Goal: Information Seeking & Learning: Learn about a topic

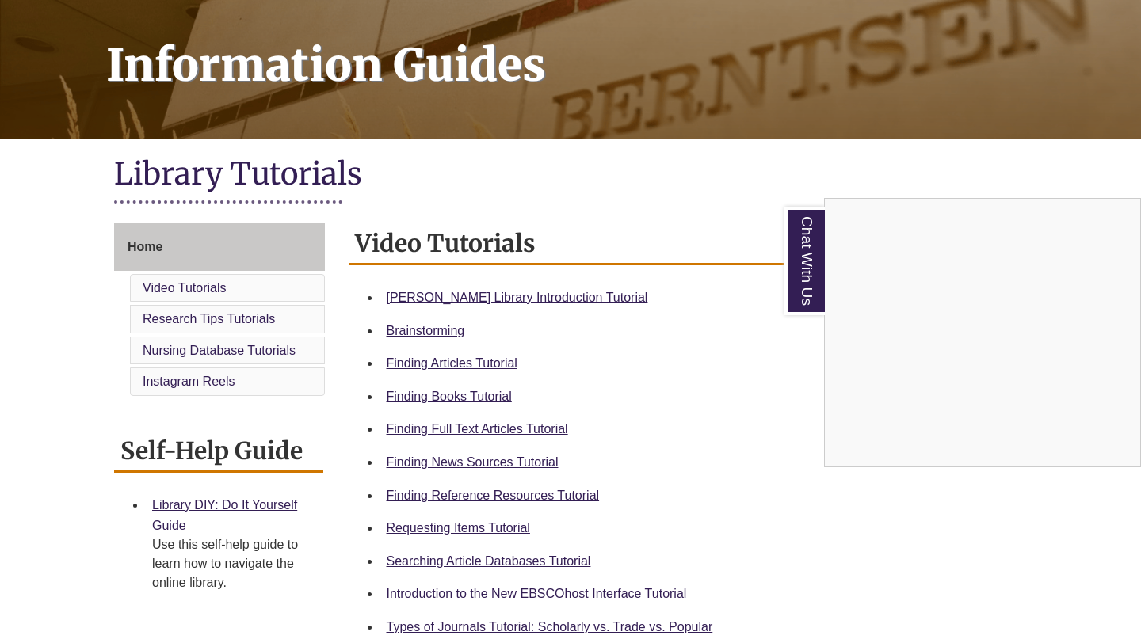
scroll to position [227, 0]
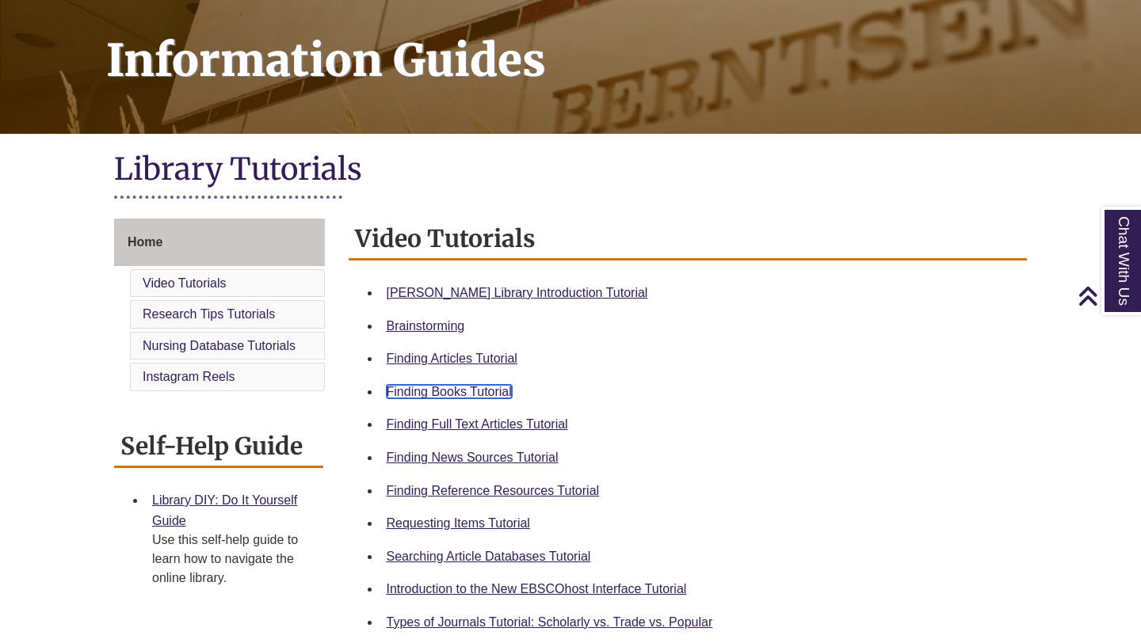
click at [470, 389] on link "Finding Books Tutorial" at bounding box center [449, 391] width 125 height 13
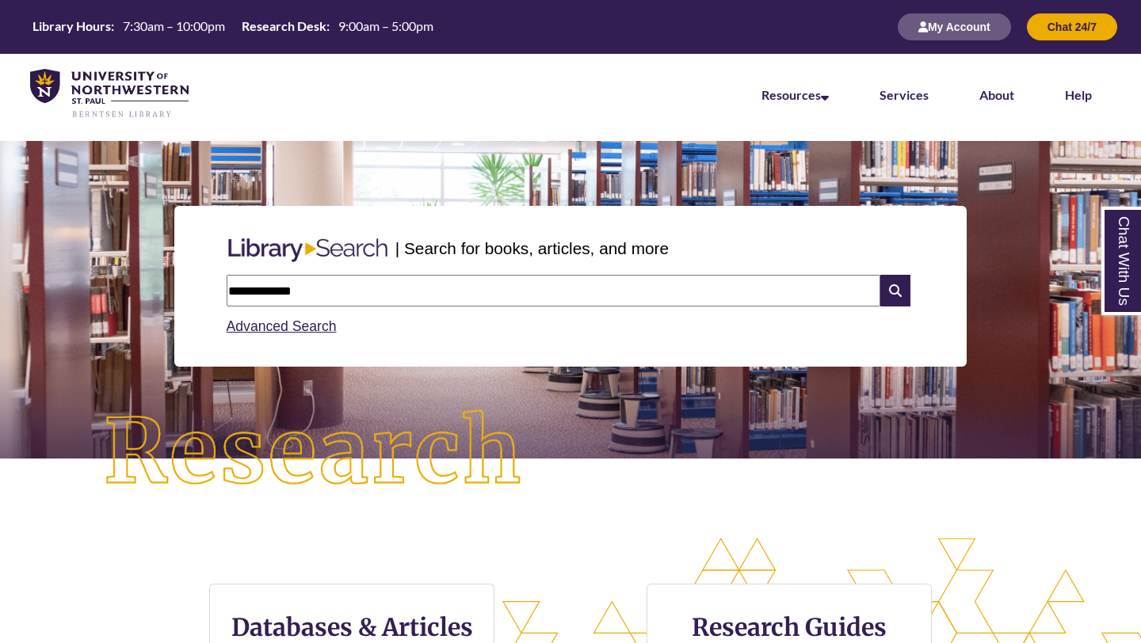
type input "**********"
click at [911, 278] on form "**********" at bounding box center [571, 291] width 688 height 32
click at [901, 283] on icon at bounding box center [895, 291] width 30 height 32
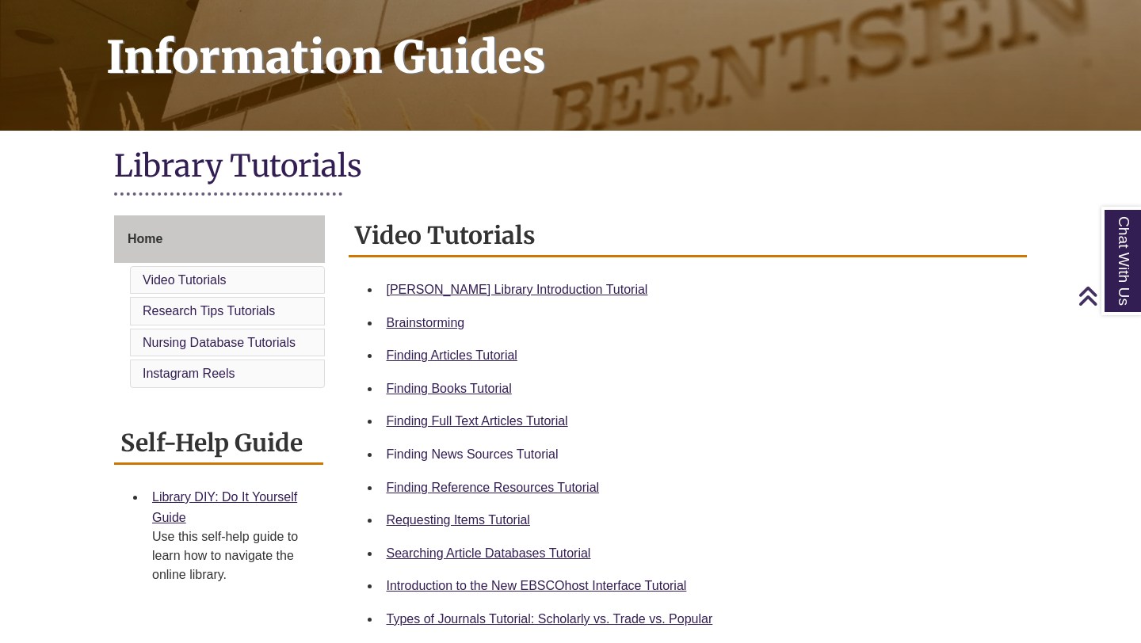
scroll to position [234, 0]
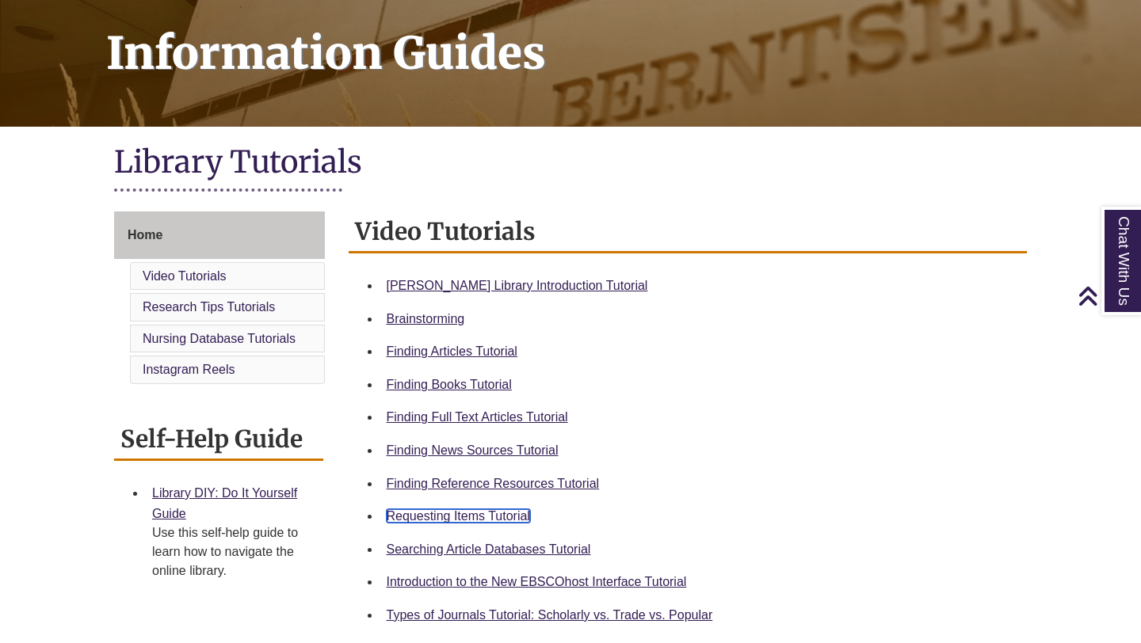
click at [464, 518] on link "Requesting Items Tutorial" at bounding box center [458, 515] width 143 height 13
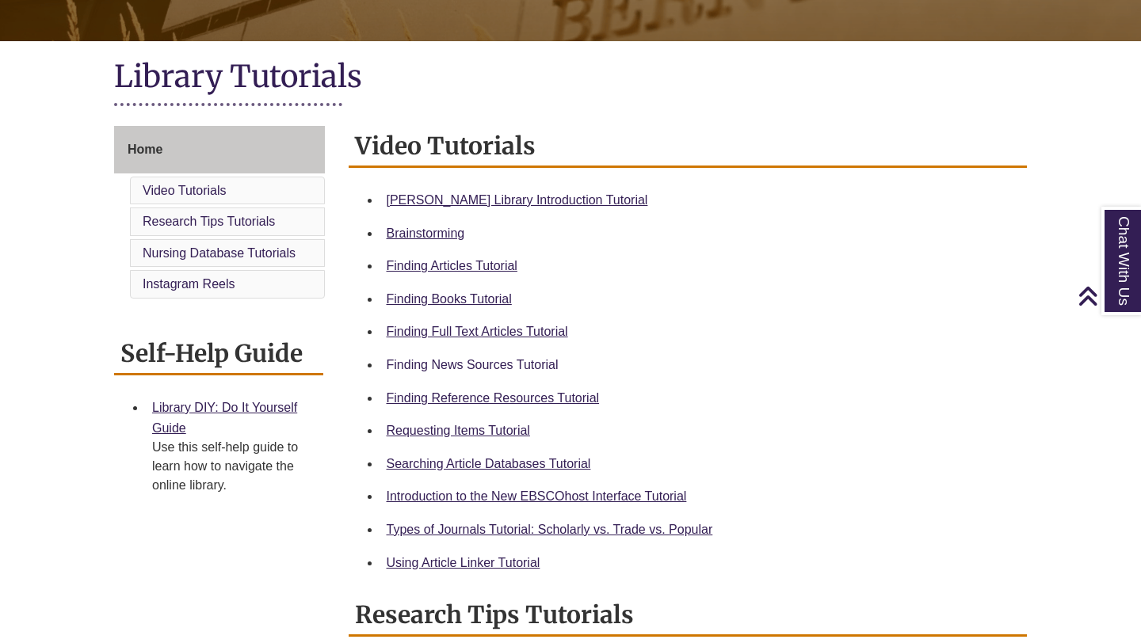
scroll to position [355, 0]
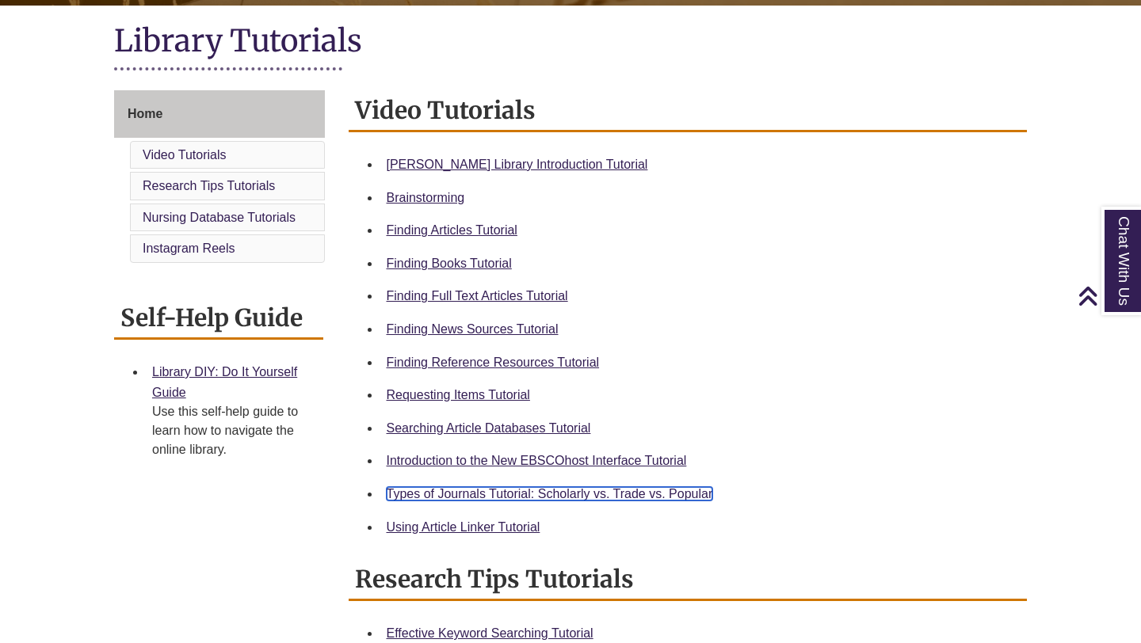
click at [493, 495] on link "Types of Journals Tutorial: Scholarly vs. Trade vs. Popular" at bounding box center [550, 493] width 326 height 13
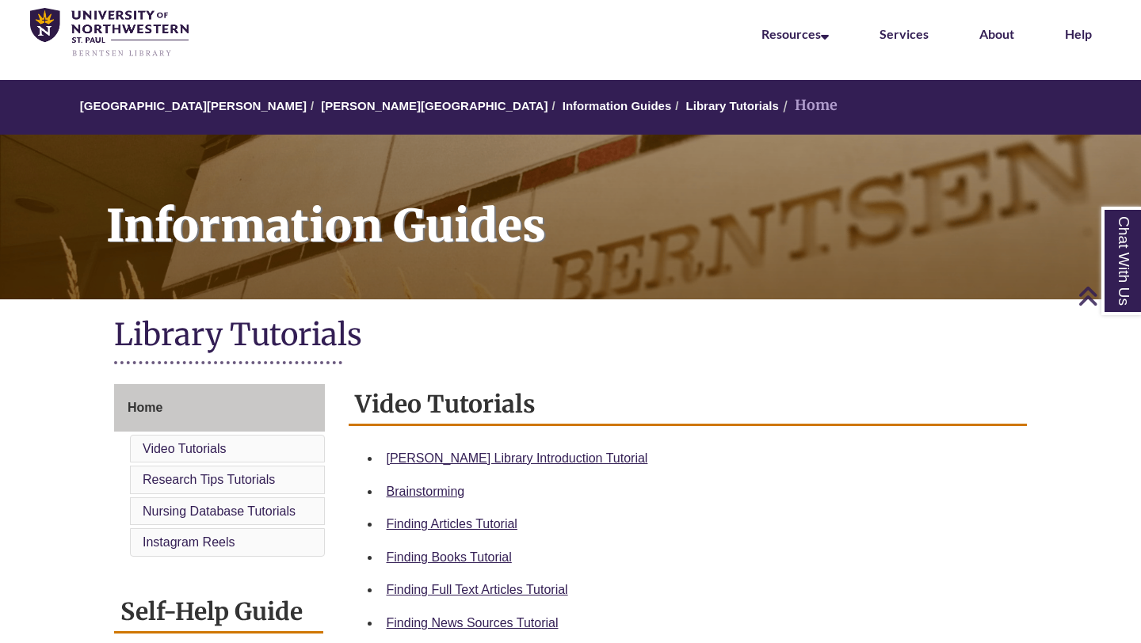
scroll to position [0, 0]
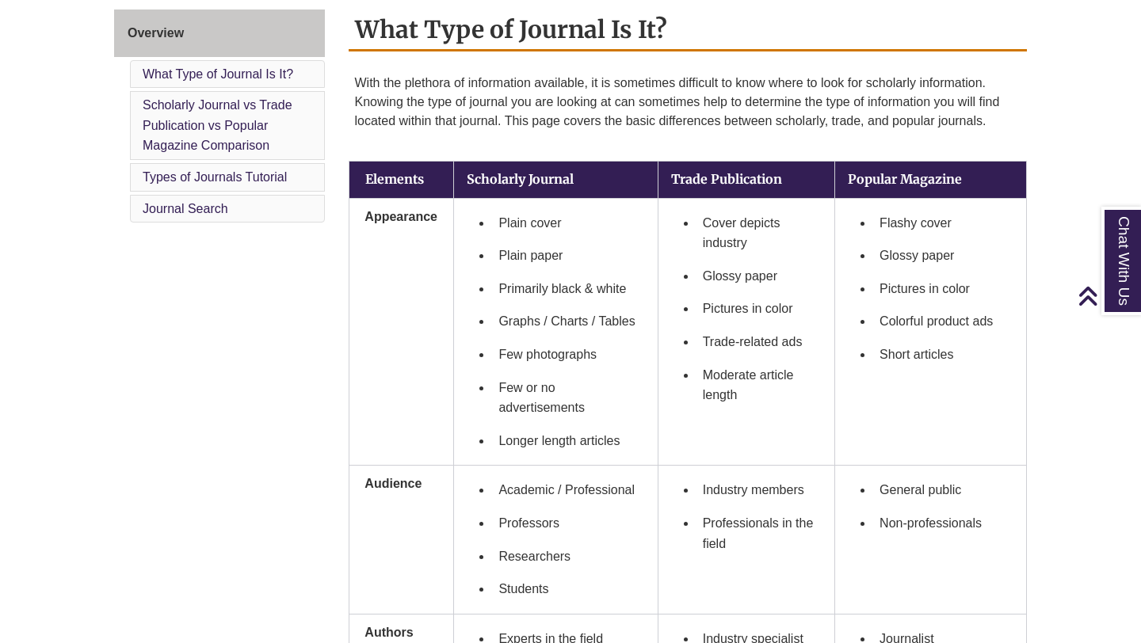
scroll to position [562, 0]
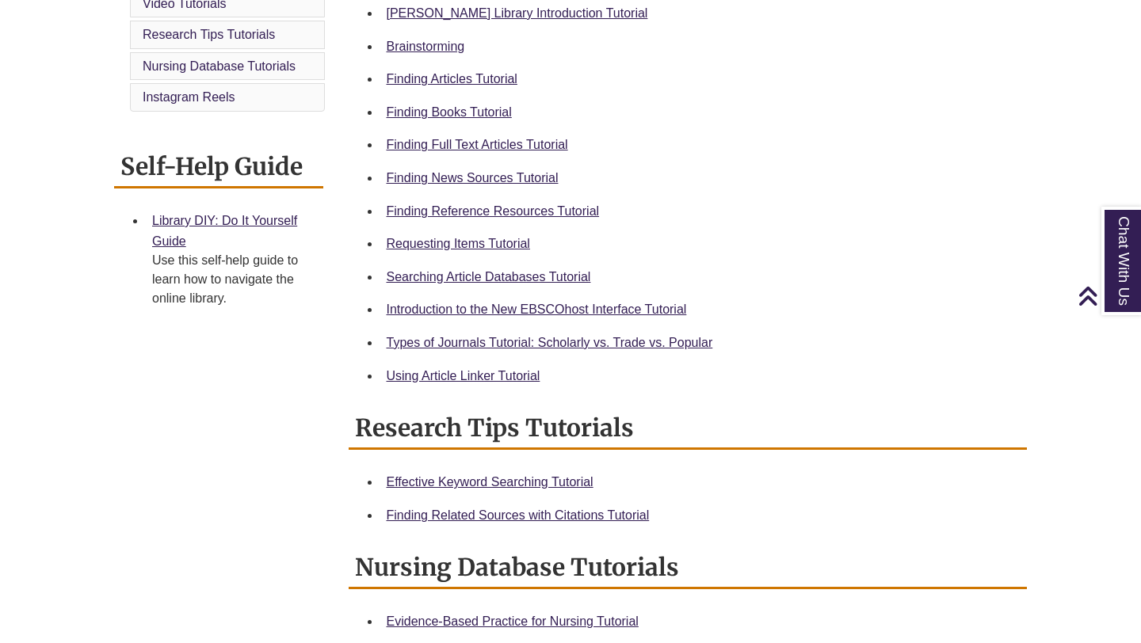
scroll to position [523, 0]
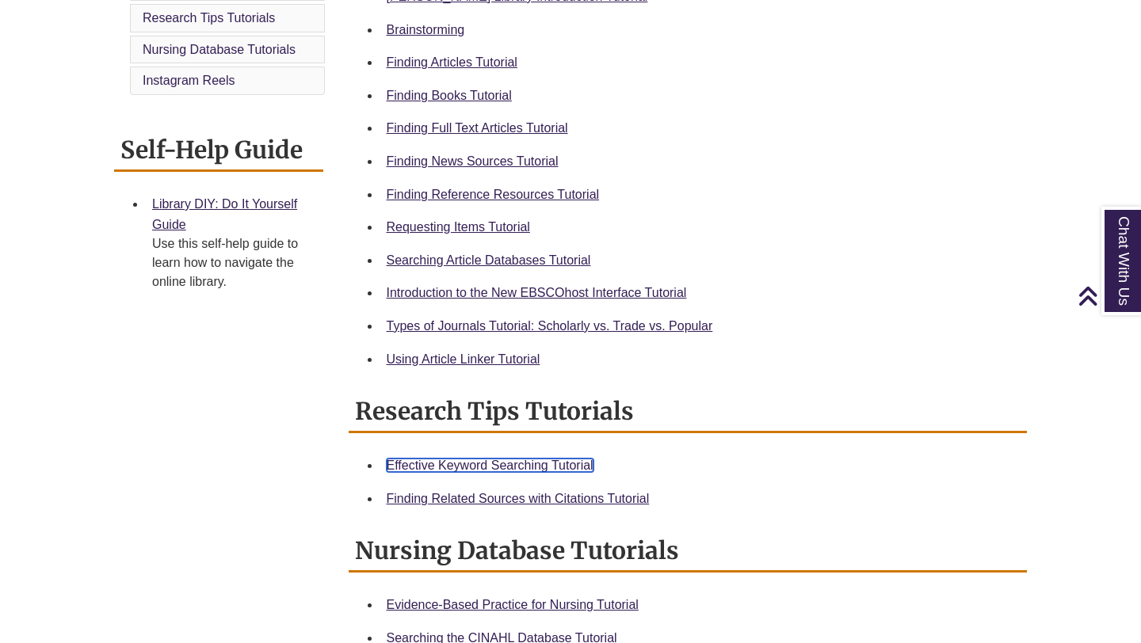
click at [495, 467] on link "Effective Keyword Searching Tutorial" at bounding box center [490, 465] width 207 height 13
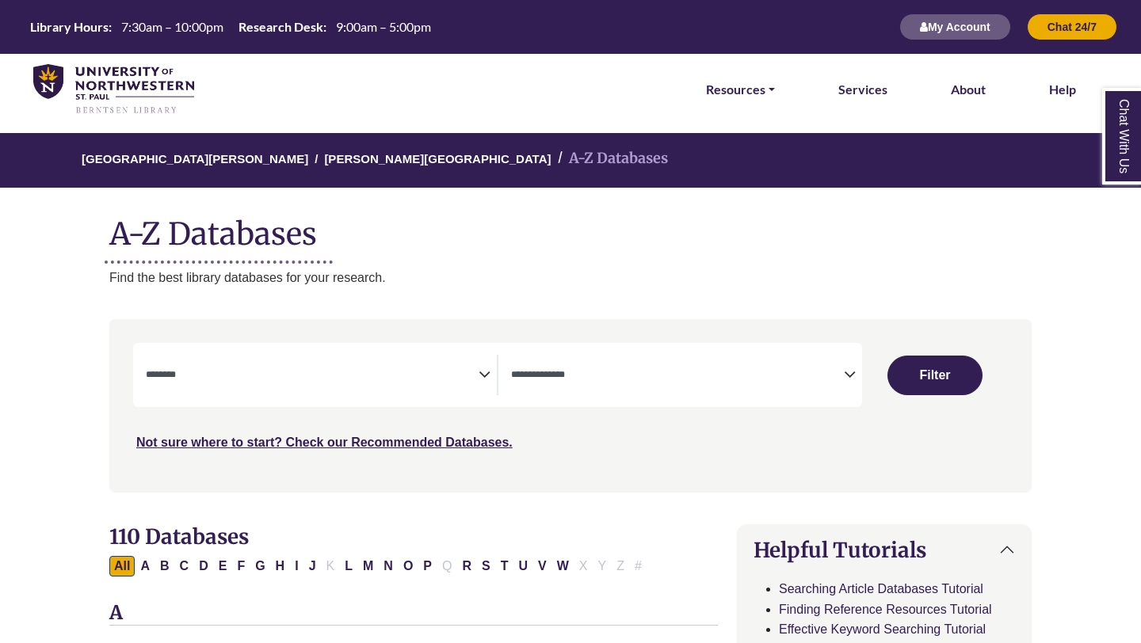
select select "Database Subject Filter"
select select "Database Types Filter"
click at [307, 375] on textarea "Search" at bounding box center [312, 376] width 333 height 13
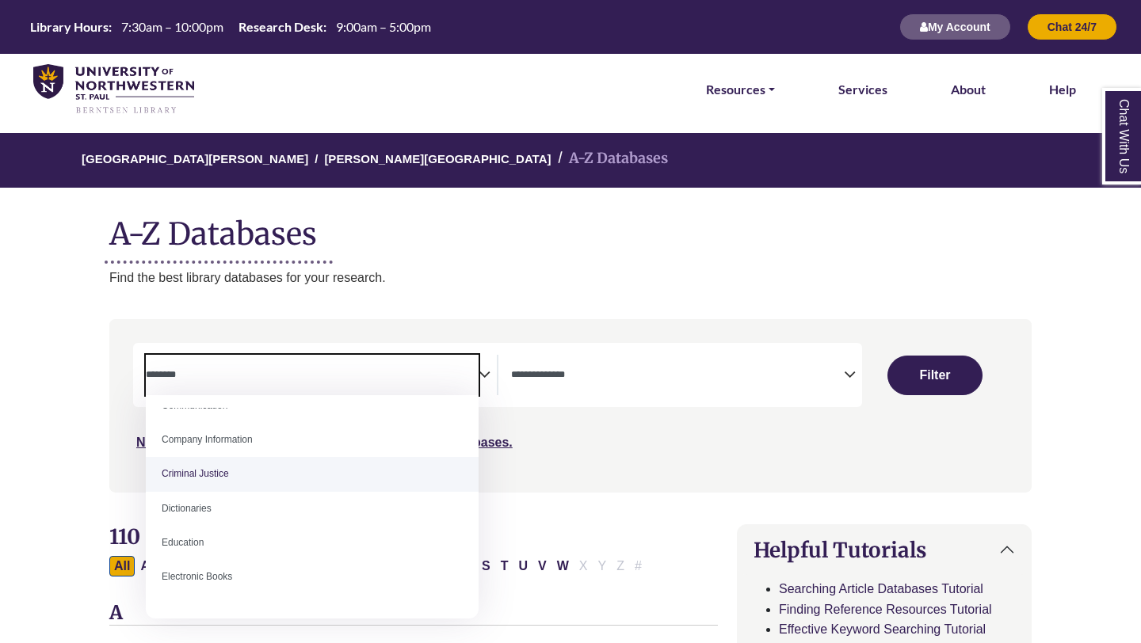
scroll to position [330, 0]
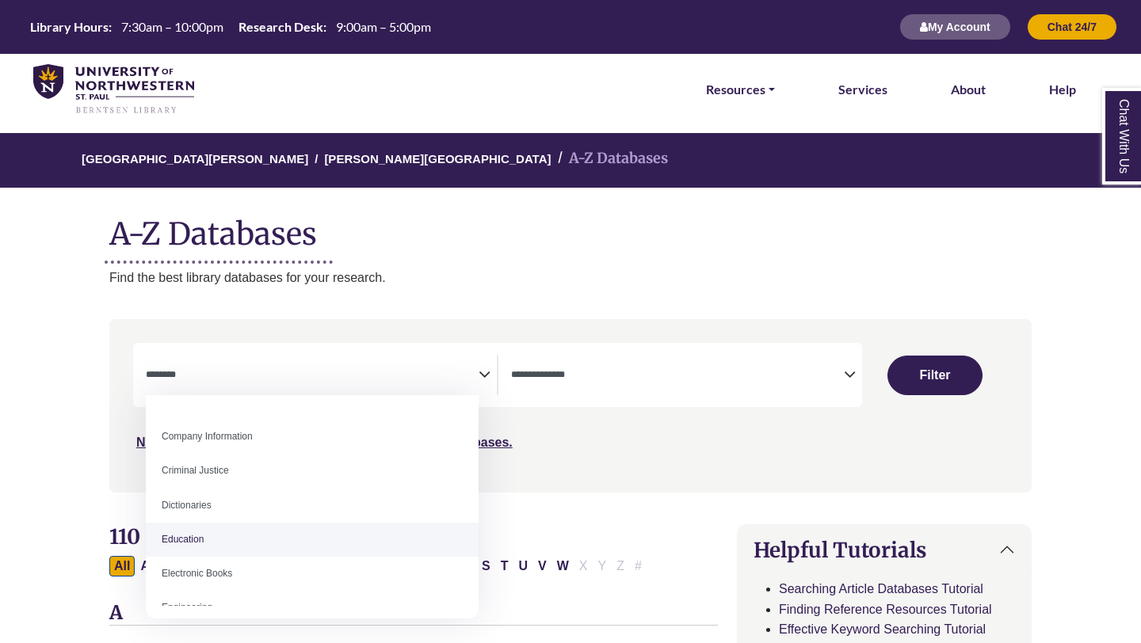
select select "*****"
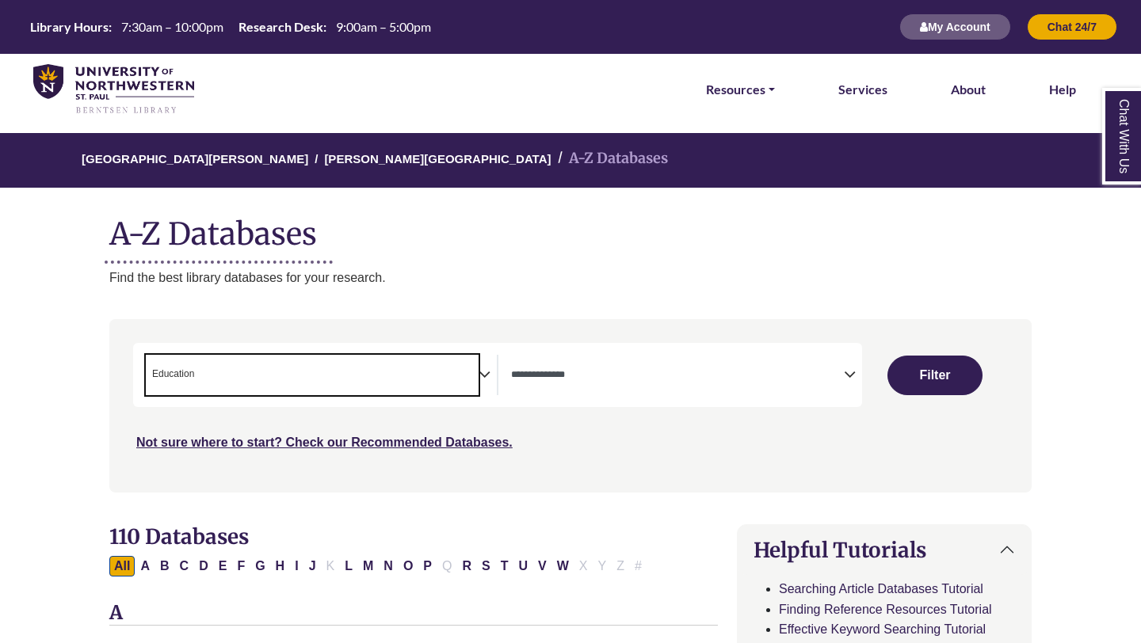
click at [602, 373] on textarea "Search" at bounding box center [677, 376] width 333 height 13
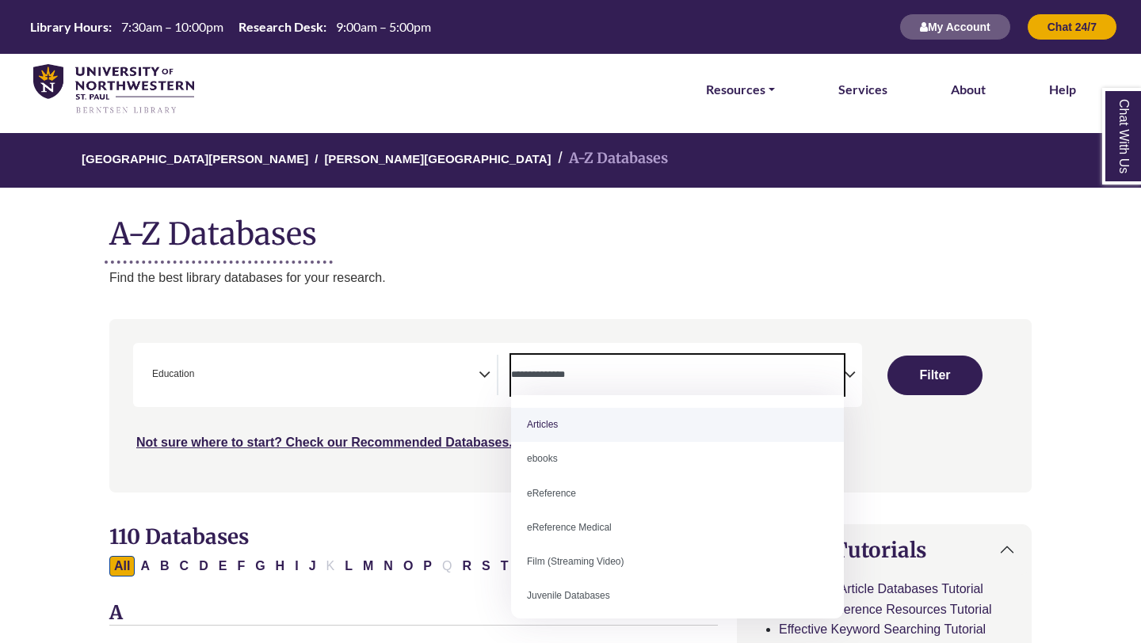
click at [602, 373] on textarea "Search" at bounding box center [677, 376] width 333 height 13
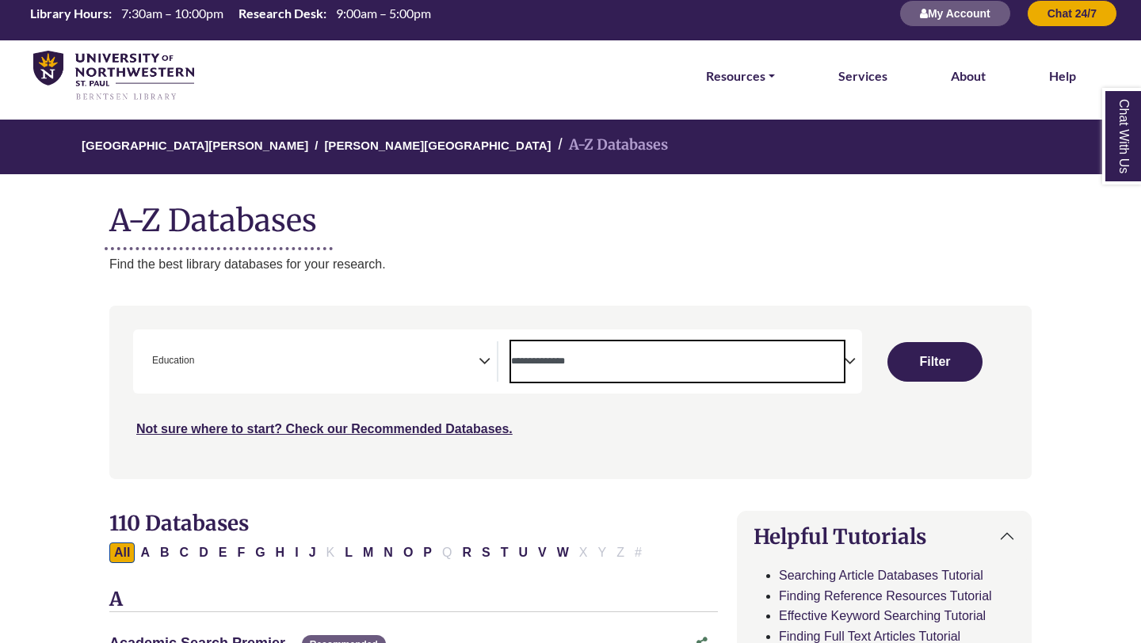
scroll to position [14, 0]
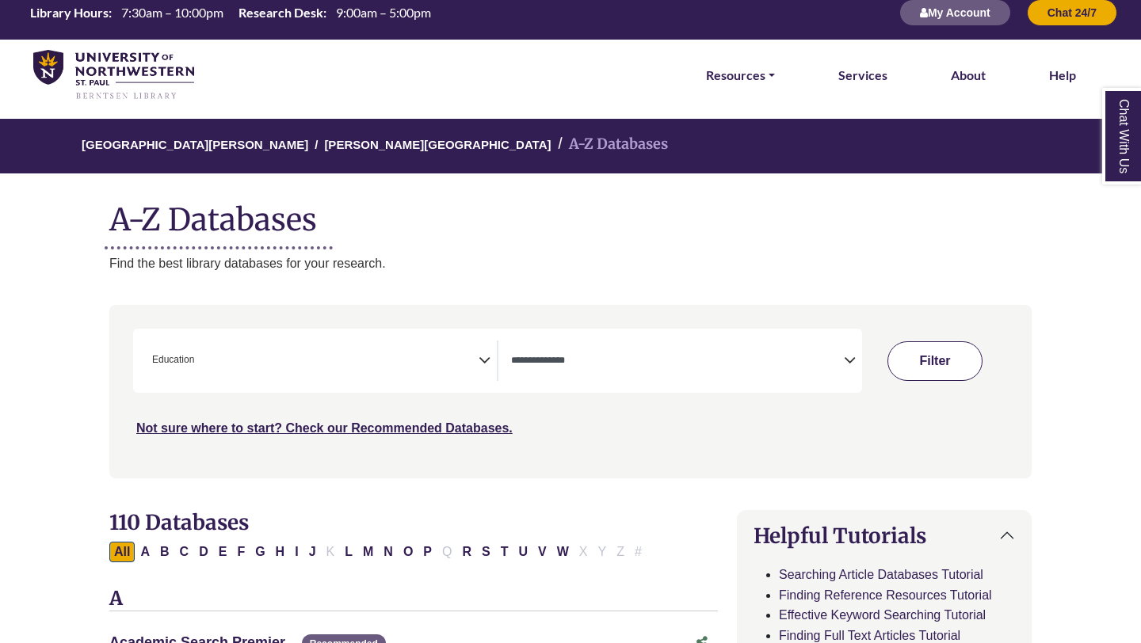
click at [960, 357] on button "Filter" at bounding box center [934, 361] width 95 height 40
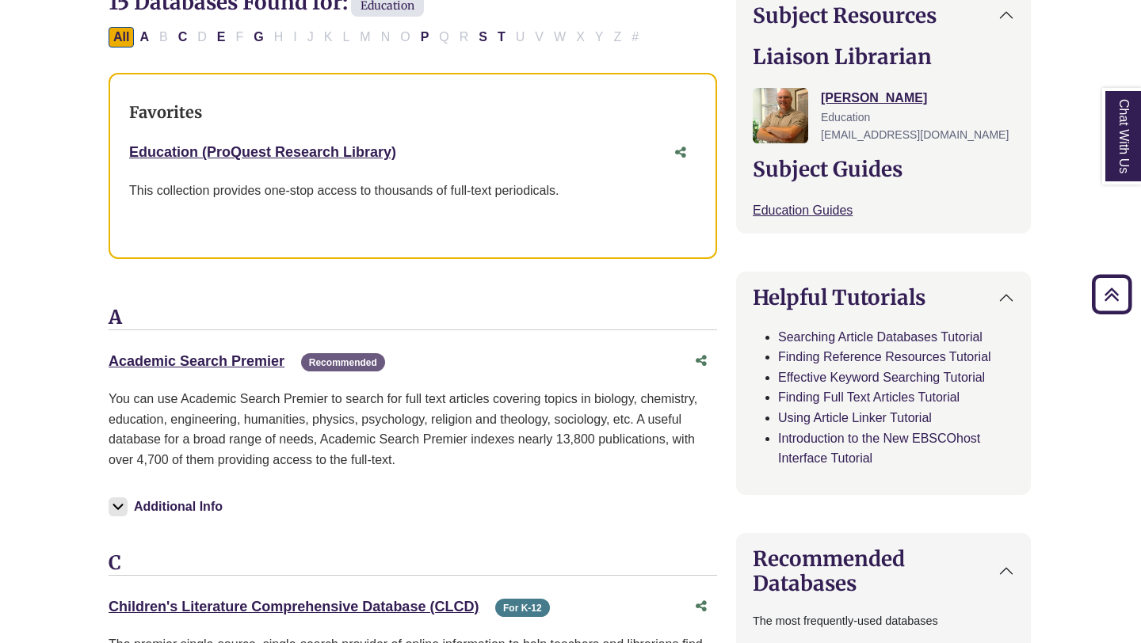
scroll to position [521, 1]
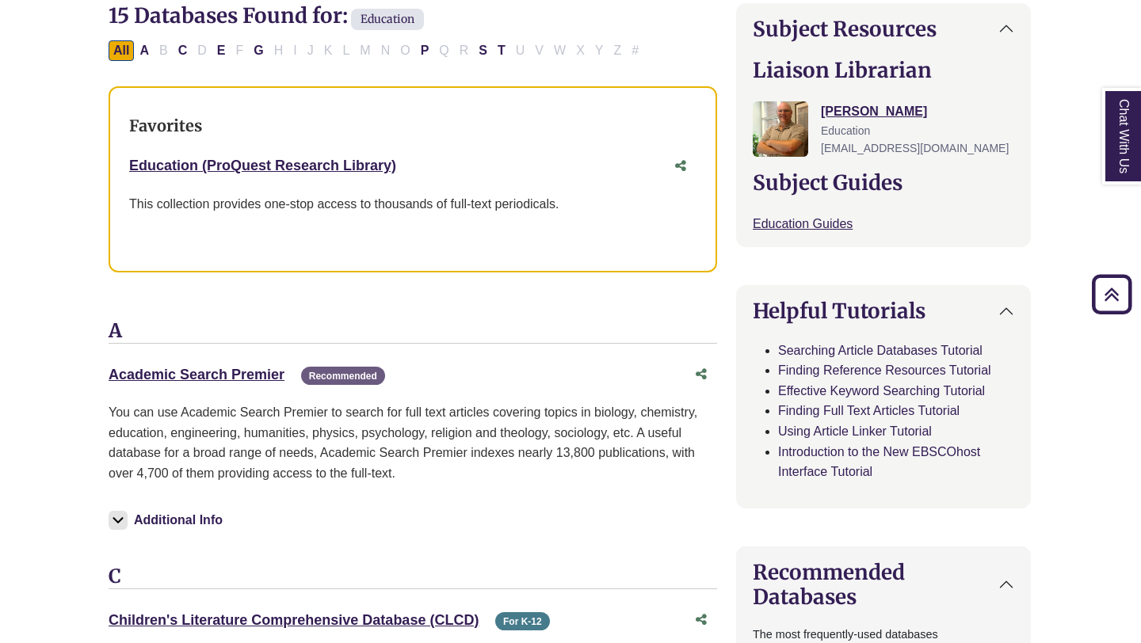
drag, startPoint x: 85, startPoint y: 368, endPoint x: 284, endPoint y: 383, distance: 200.3
copy link "Academic Search Premier"
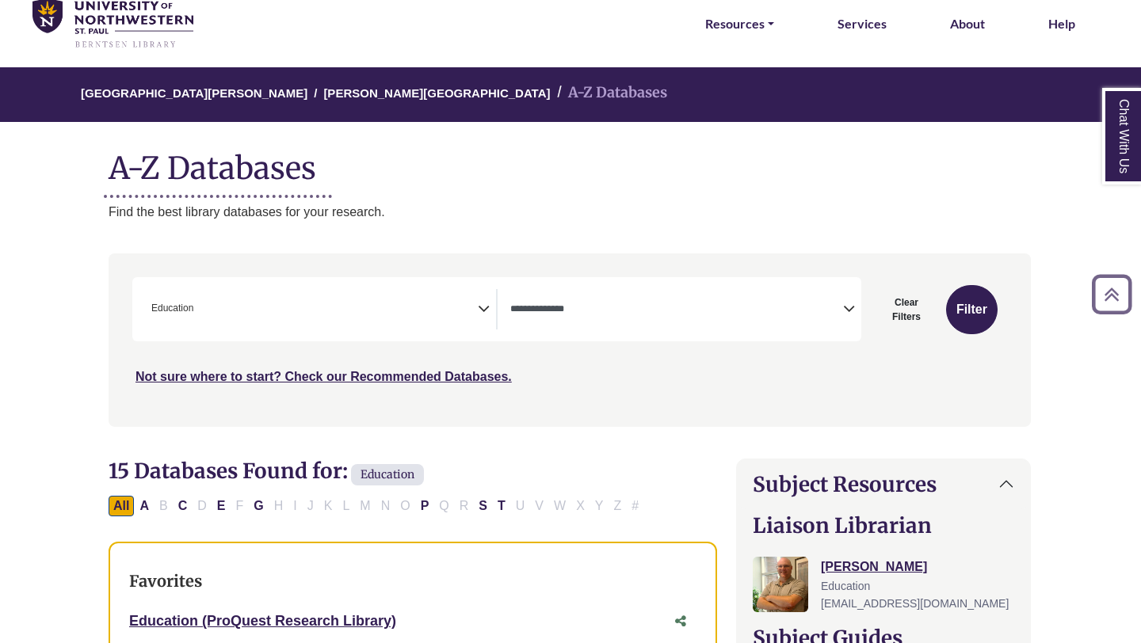
scroll to position [59, 1]
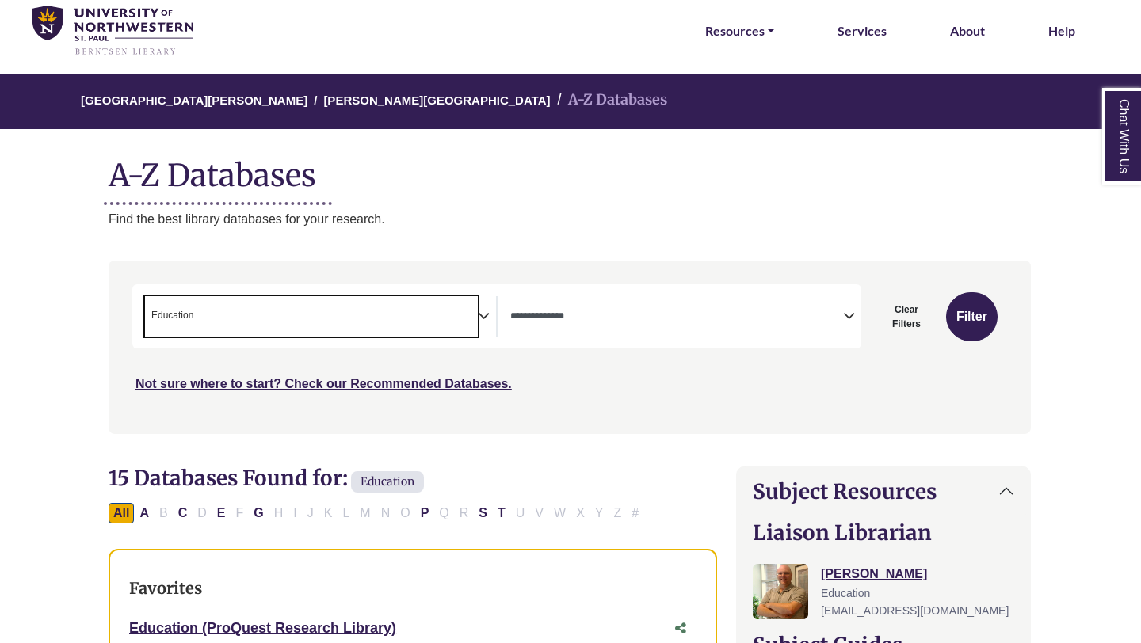
click at [475, 322] on span "× Education" at bounding box center [311, 316] width 333 height 40
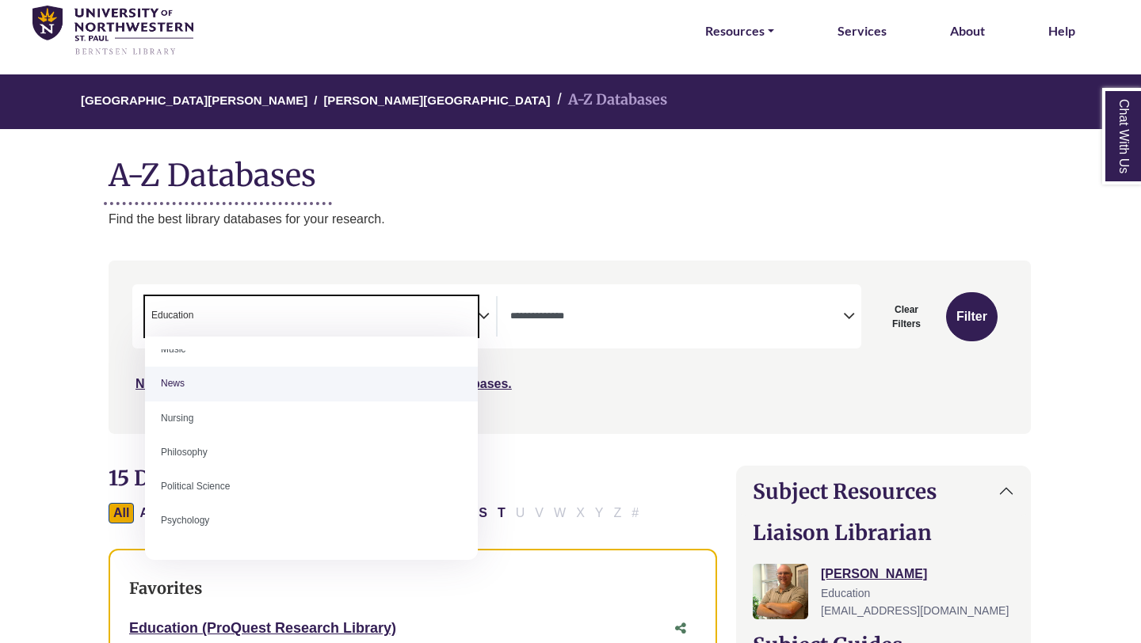
scroll to position [1149, 0]
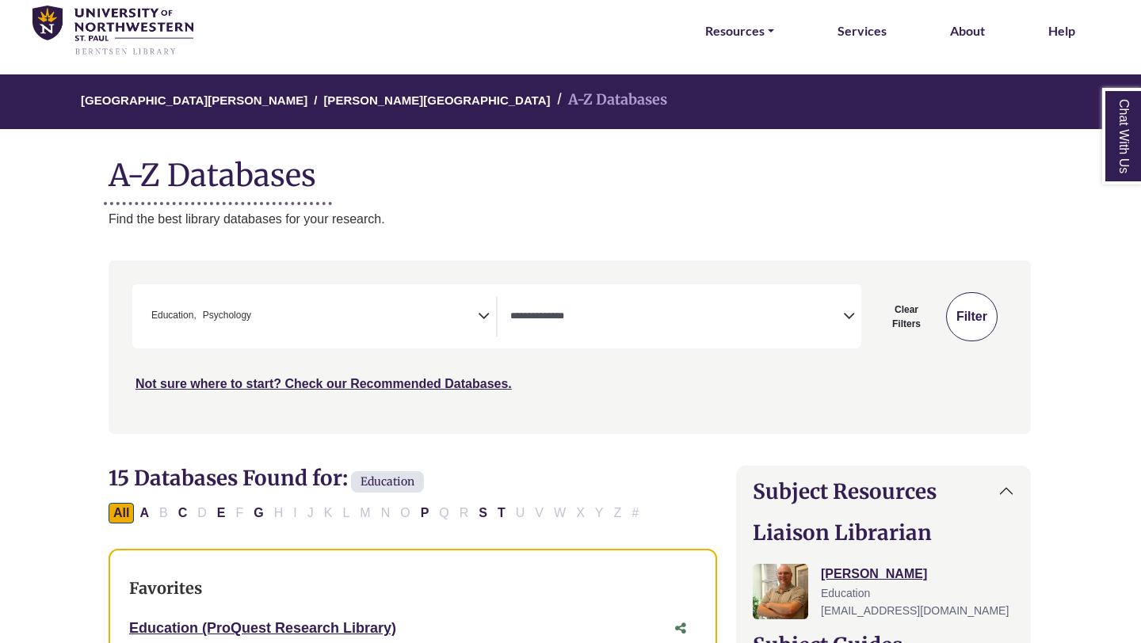
click at [965, 314] on button "Filter" at bounding box center [971, 316] width 51 height 49
select select "Database Types Filter"
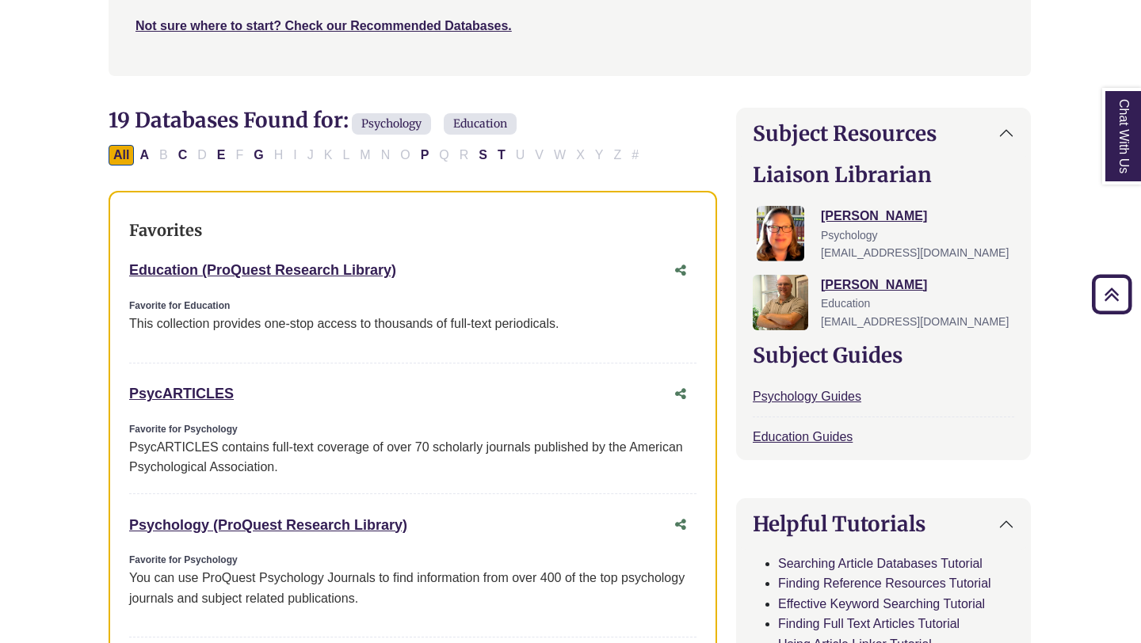
scroll to position [432, 1]
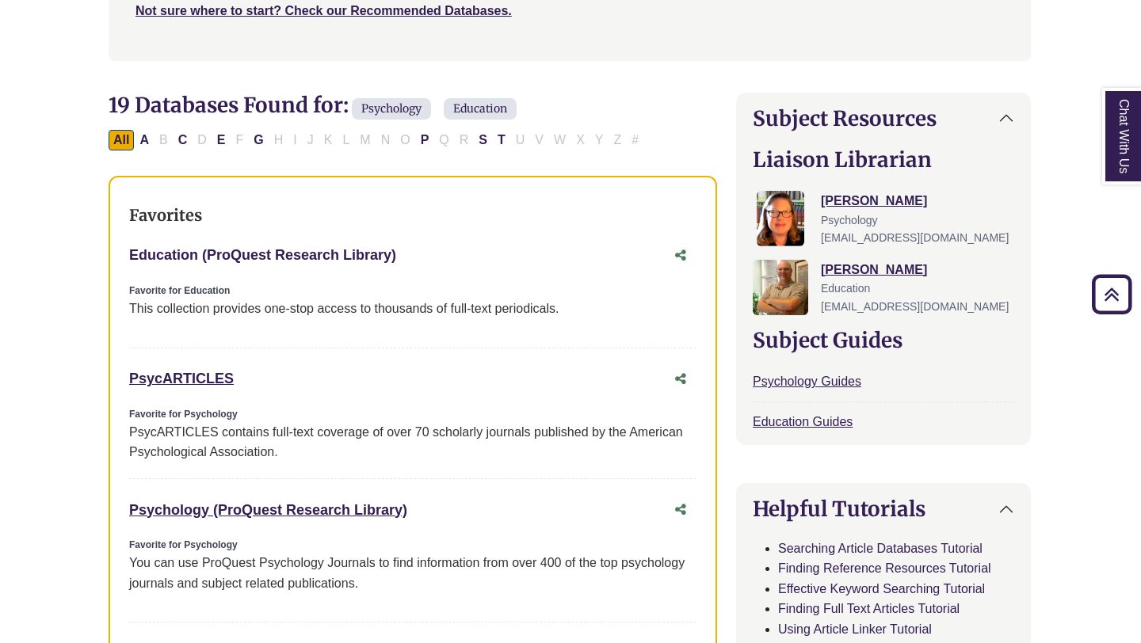
drag, startPoint x: 439, startPoint y: 265, endPoint x: 132, endPoint y: 259, distance: 306.6
click at [132, 259] on div "Education (ProQuest Research Library) This link opens in a new window" at bounding box center [396, 255] width 535 height 23
copy link "Education (ProQuest Research Library)"
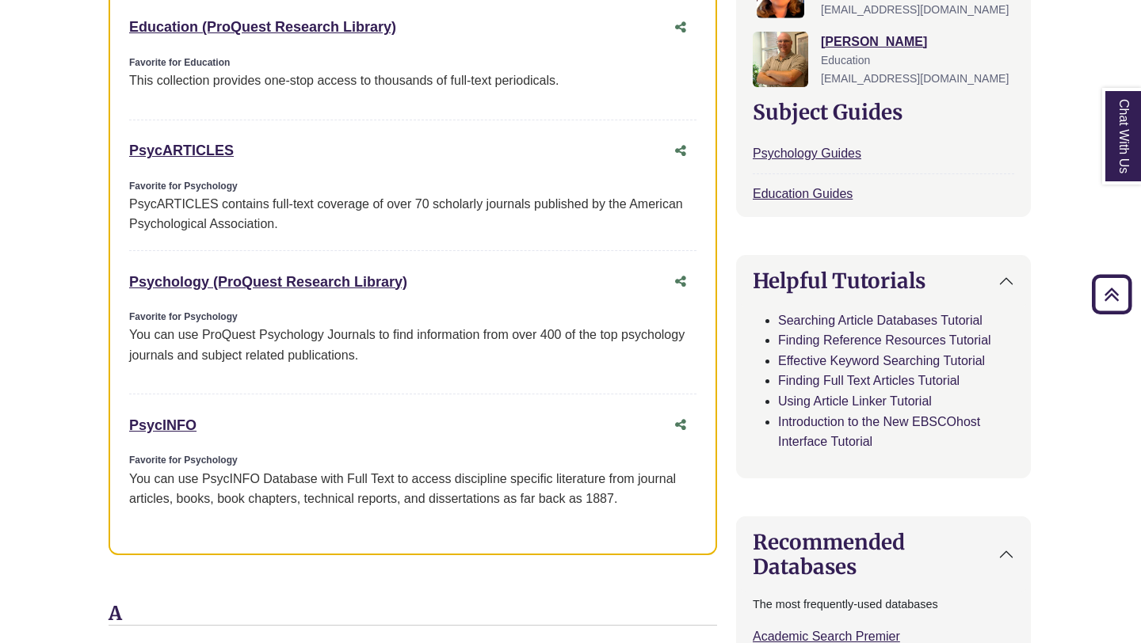
scroll to position [703, 1]
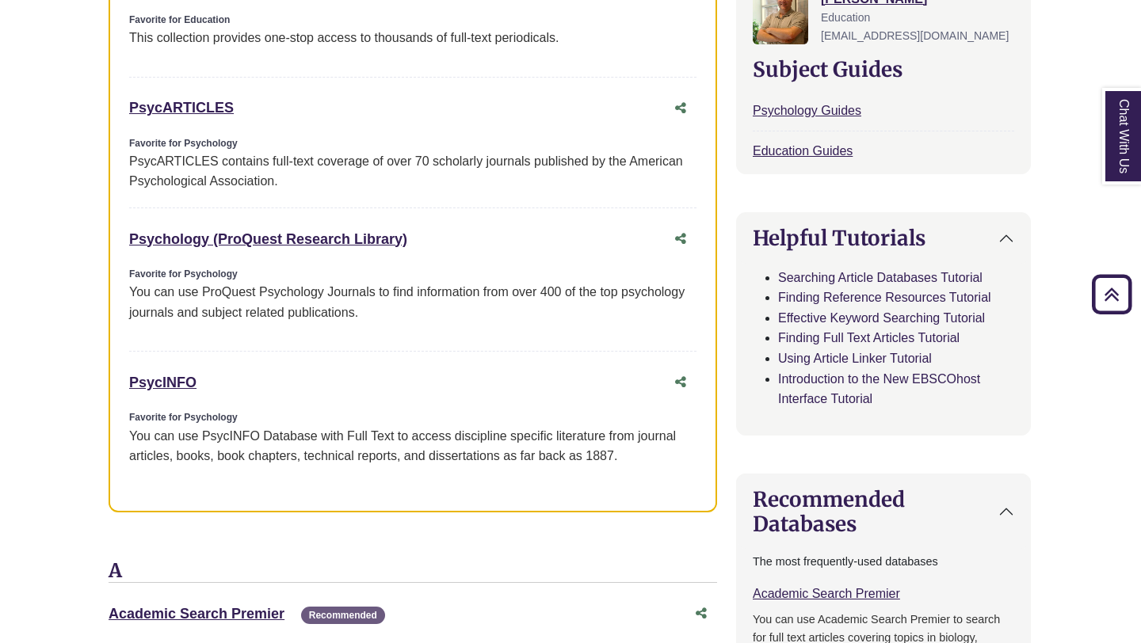
drag, startPoint x: 219, startPoint y: 384, endPoint x: 115, endPoint y: 384, distance: 103.8
click at [115, 384] on div "Favorites Education (ProQuest Research Library) This link opens in a new window…" at bounding box center [413, 209] width 608 height 608
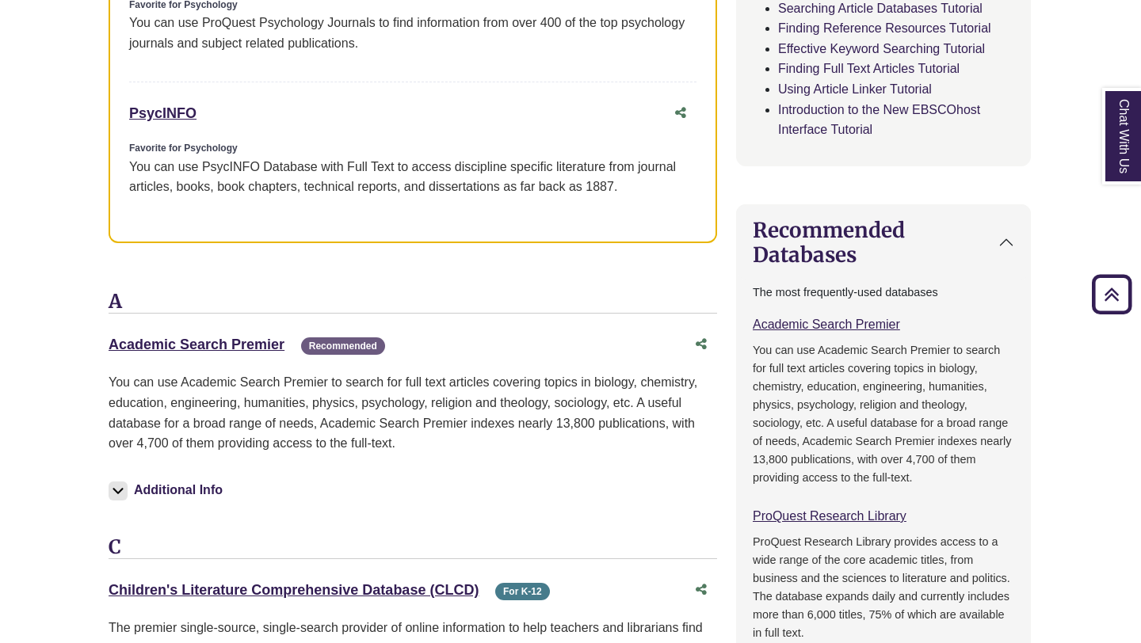
scroll to position [951, 1]
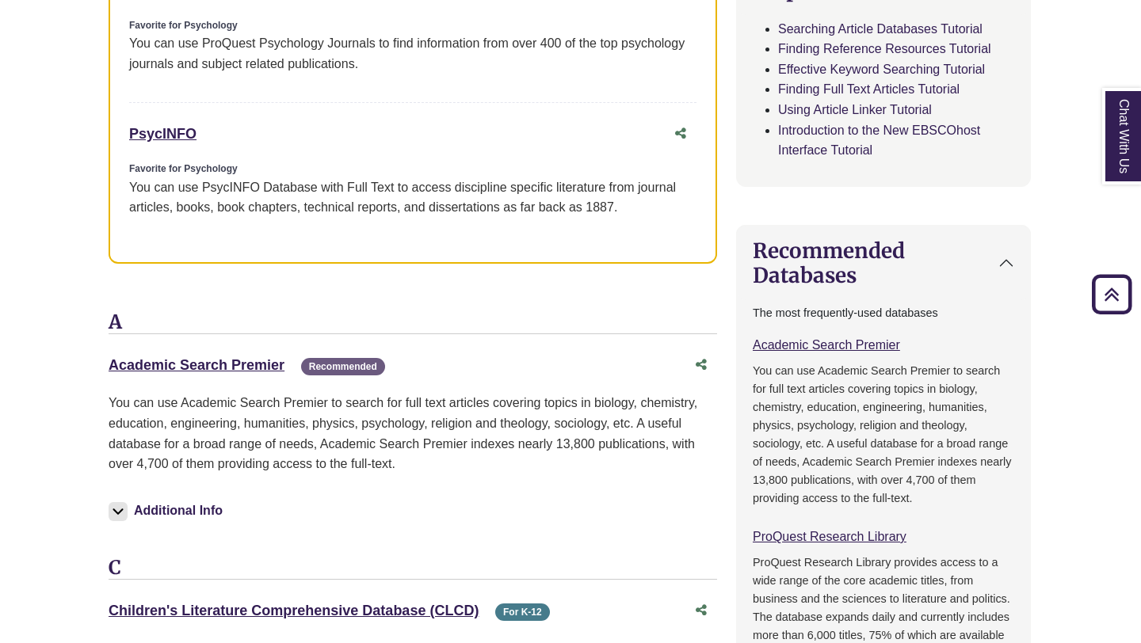
copy link "PsycINFO"
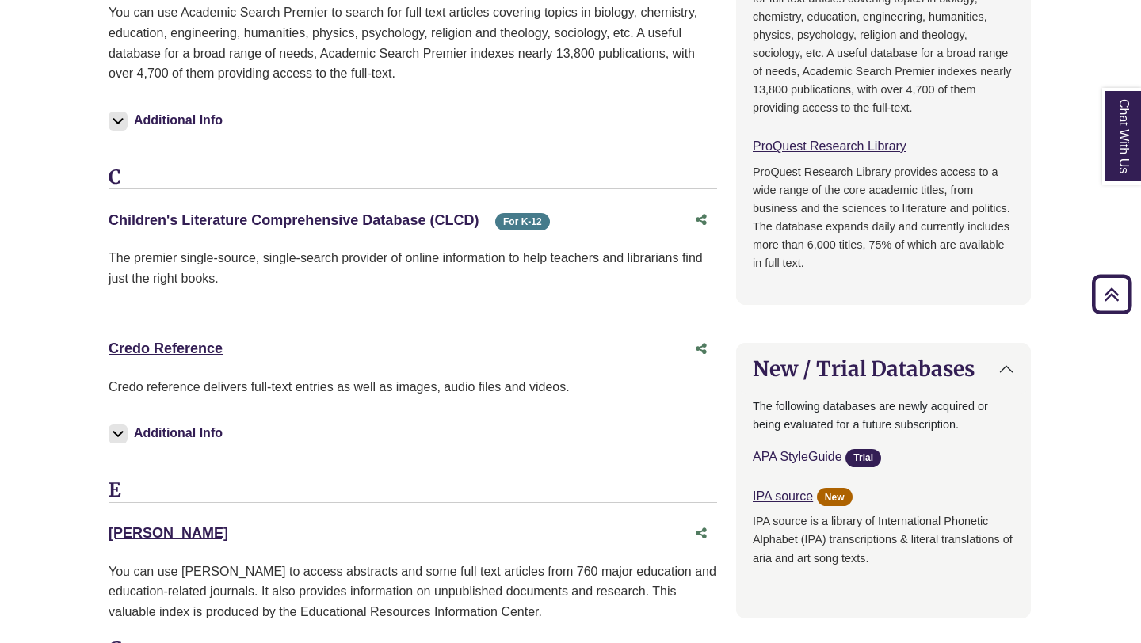
scroll to position [1344, 1]
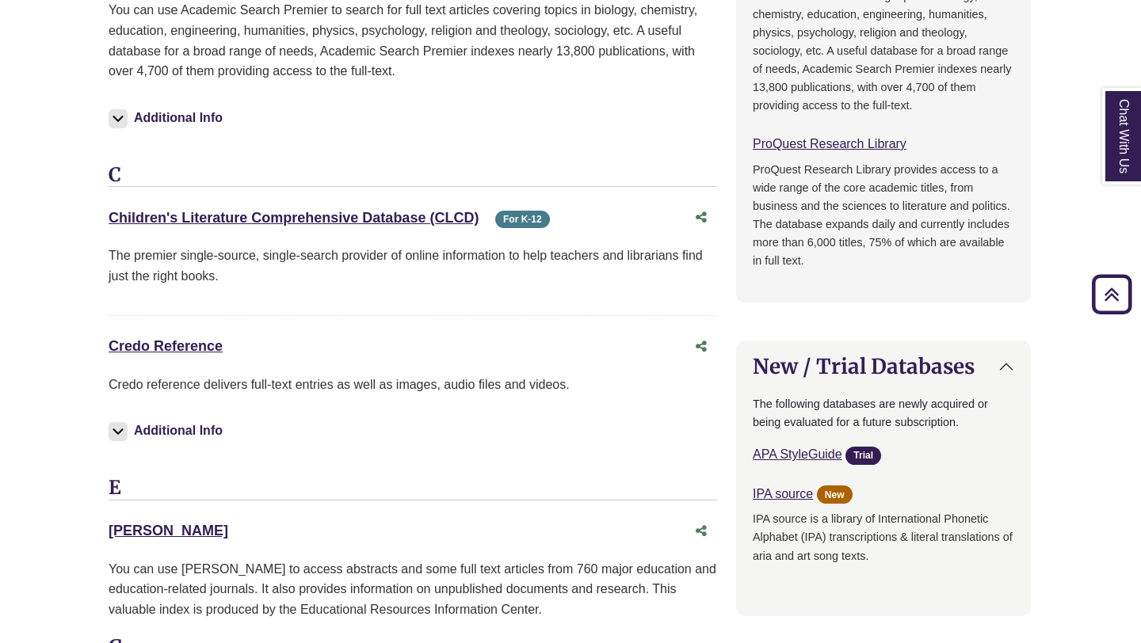
drag, startPoint x: 162, startPoint y: 531, endPoint x: 107, endPoint y: 530, distance: 54.7
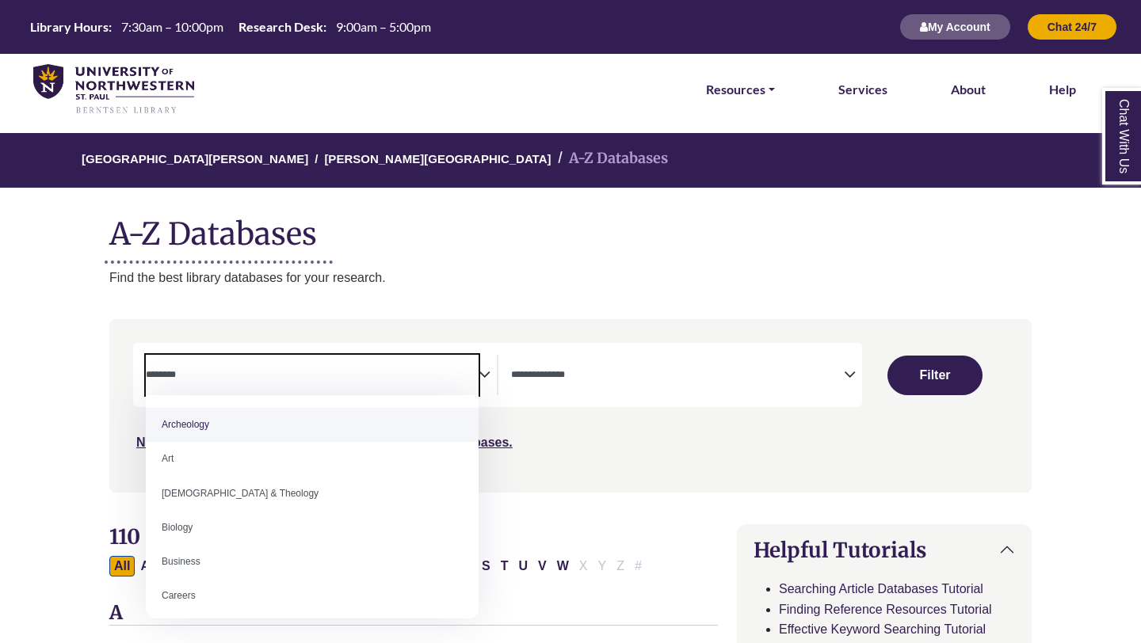
select select "Database Subject Filter"
select select "Database Types Filter"
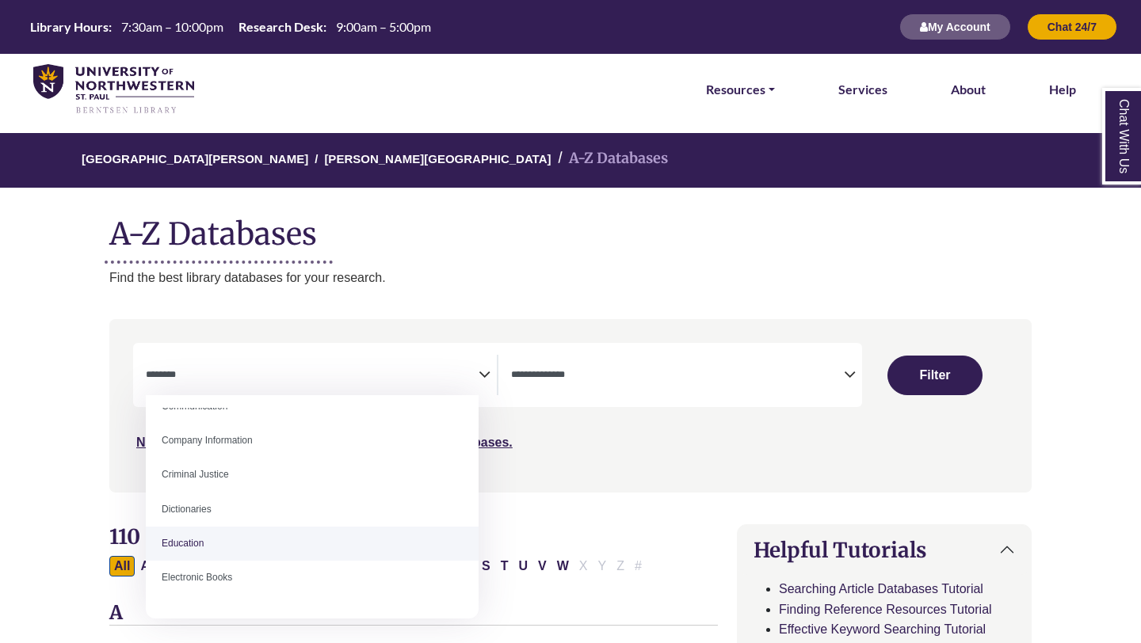
select select "*****"
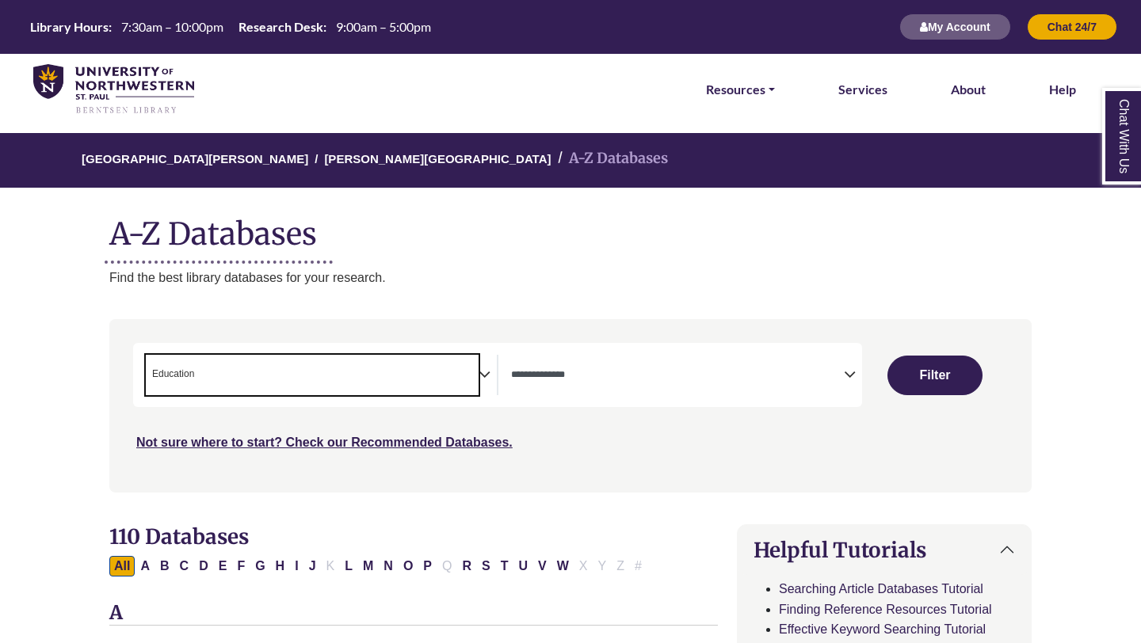
click at [486, 380] on icon "Search filters" at bounding box center [484, 372] width 12 height 24
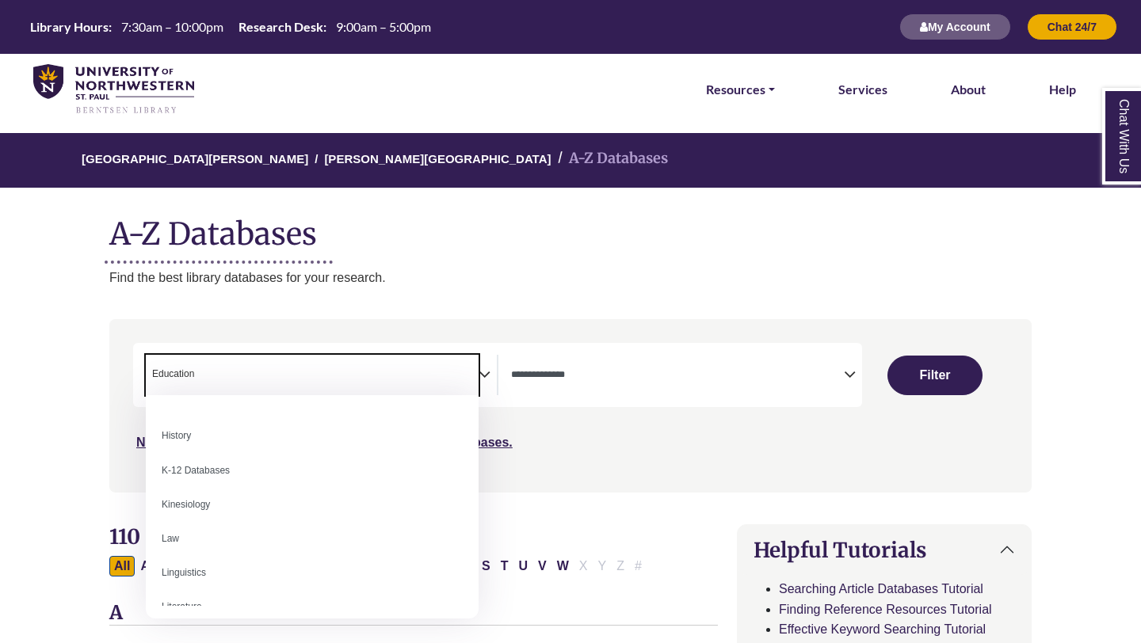
scroll to position [740, 0]
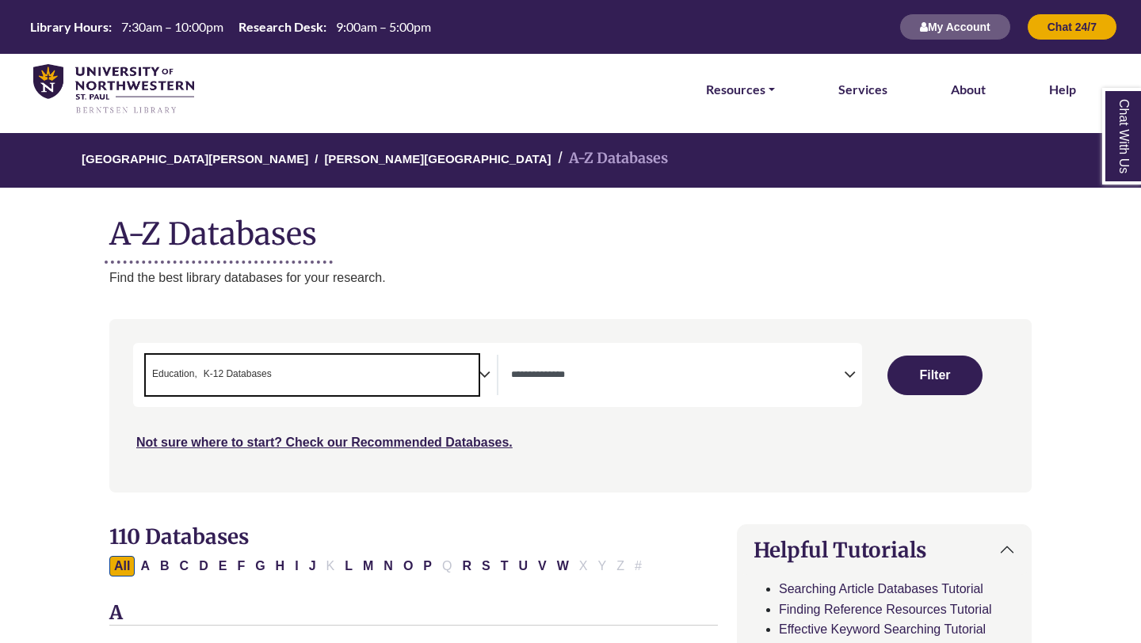
drag, startPoint x: 301, startPoint y: 373, endPoint x: 209, endPoint y: 372, distance: 91.9
click at [209, 372] on span "× Education × K-12 Databases" at bounding box center [312, 375] width 333 height 40
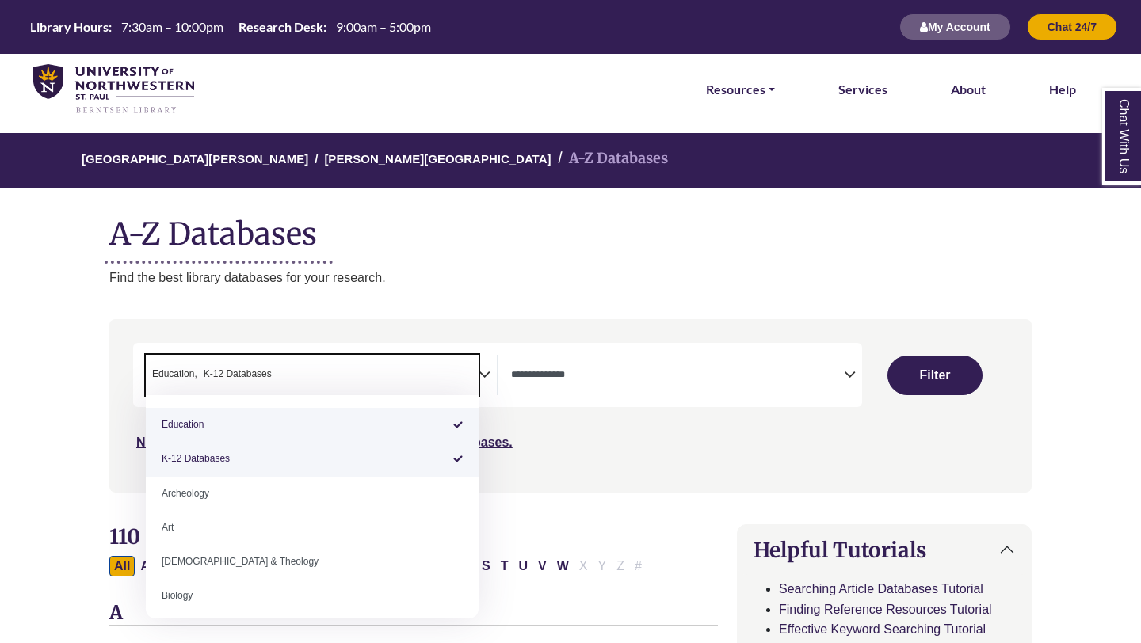
click at [209, 372] on span "K-12 Databases" at bounding box center [238, 374] width 68 height 15
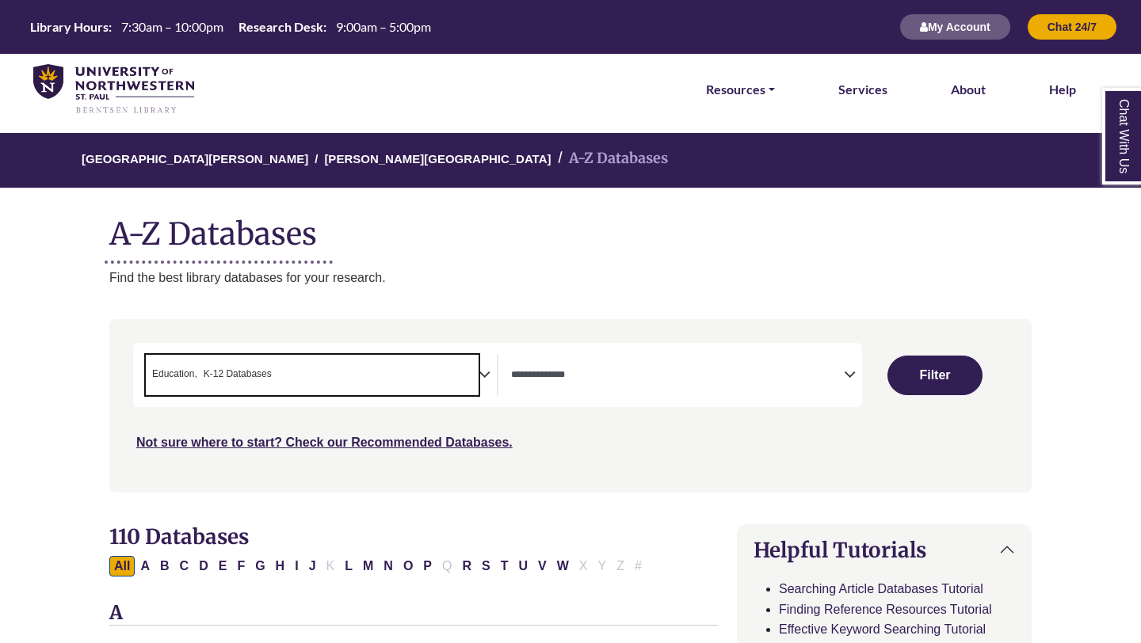
click at [210, 372] on span "K-12 Databases" at bounding box center [238, 374] width 68 height 15
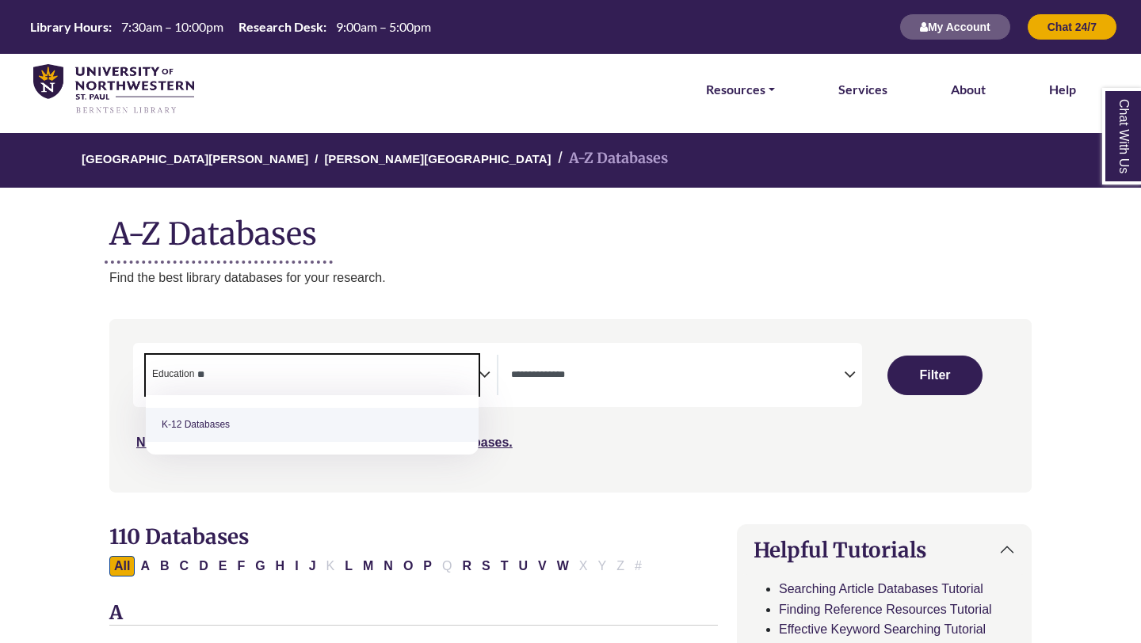
type textarea "*"
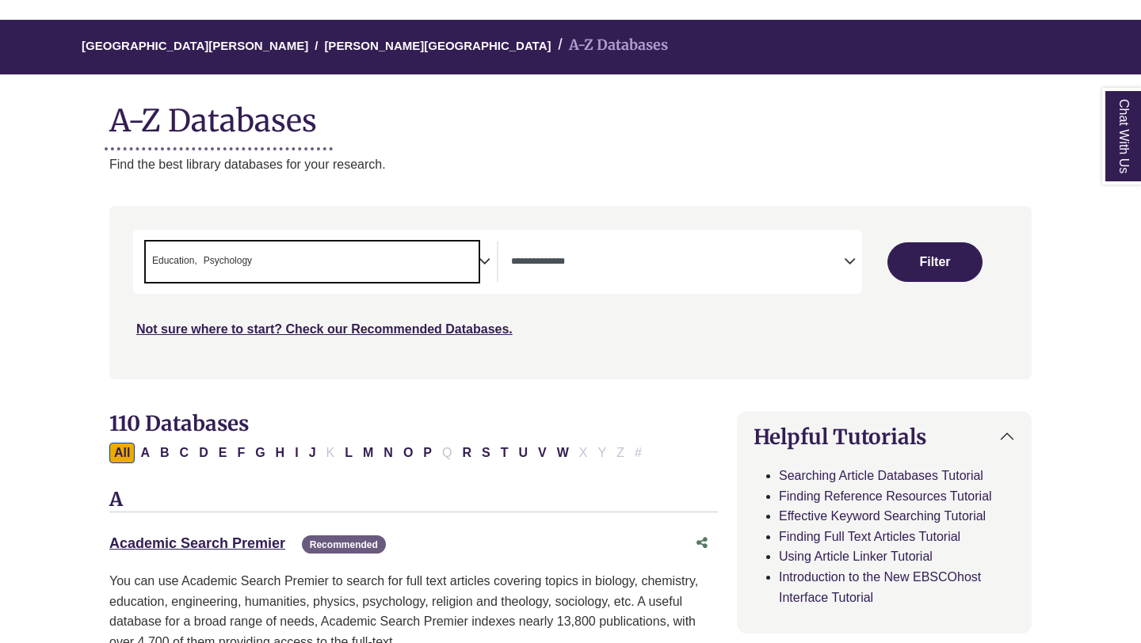
scroll to position [159, 0]
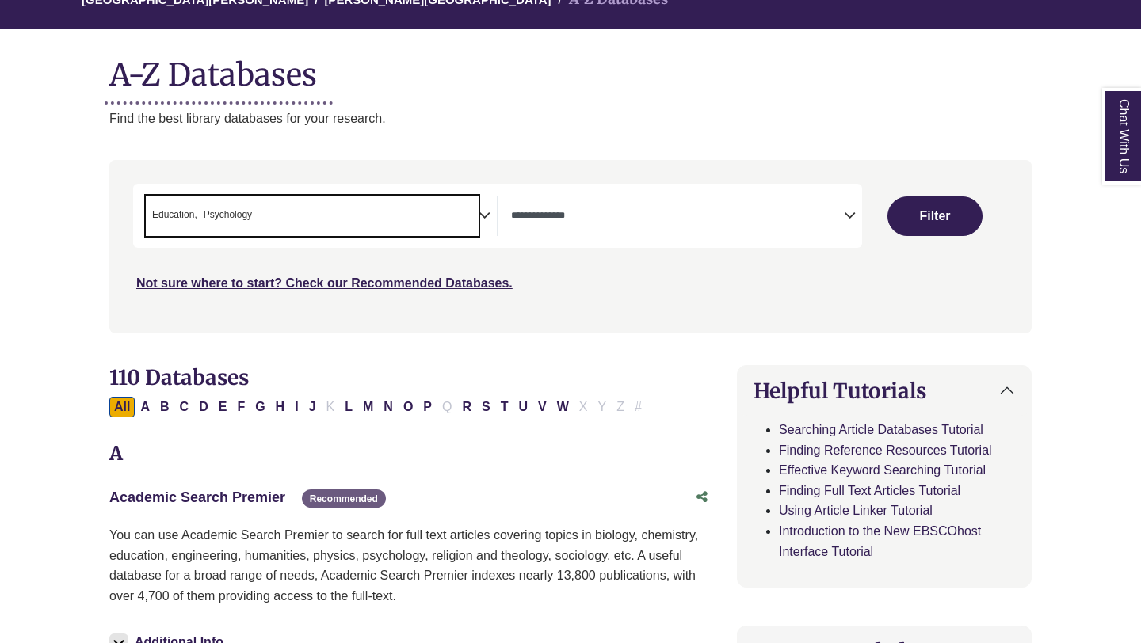
click at [247, 496] on link "Academic Search Premier This link opens in a new window" at bounding box center [197, 498] width 176 height 16
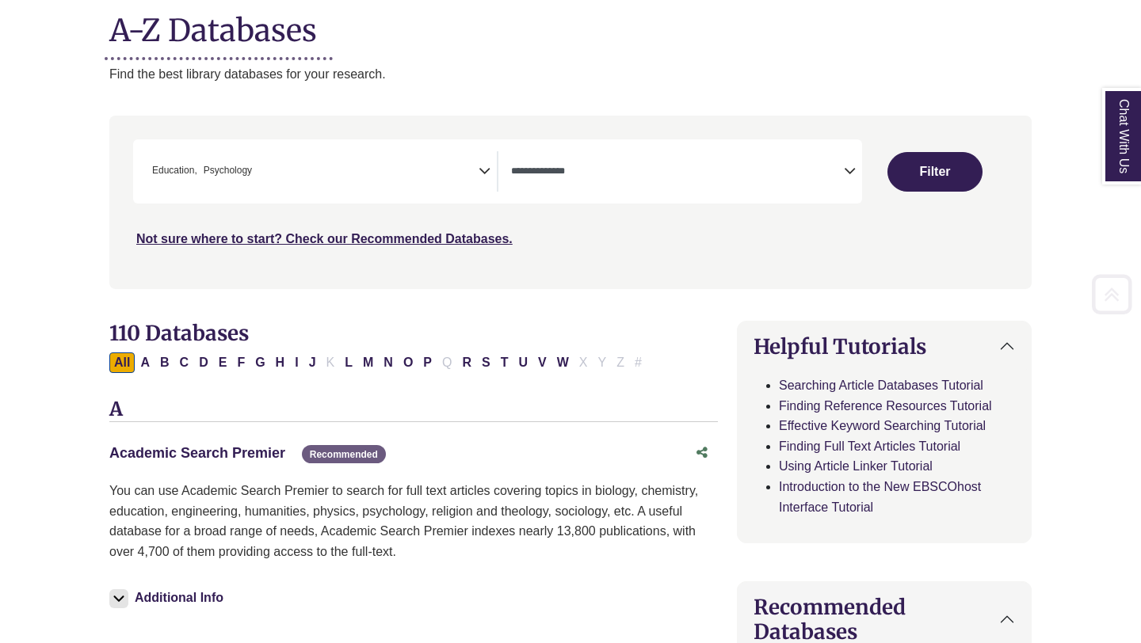
scroll to position [217, 0]
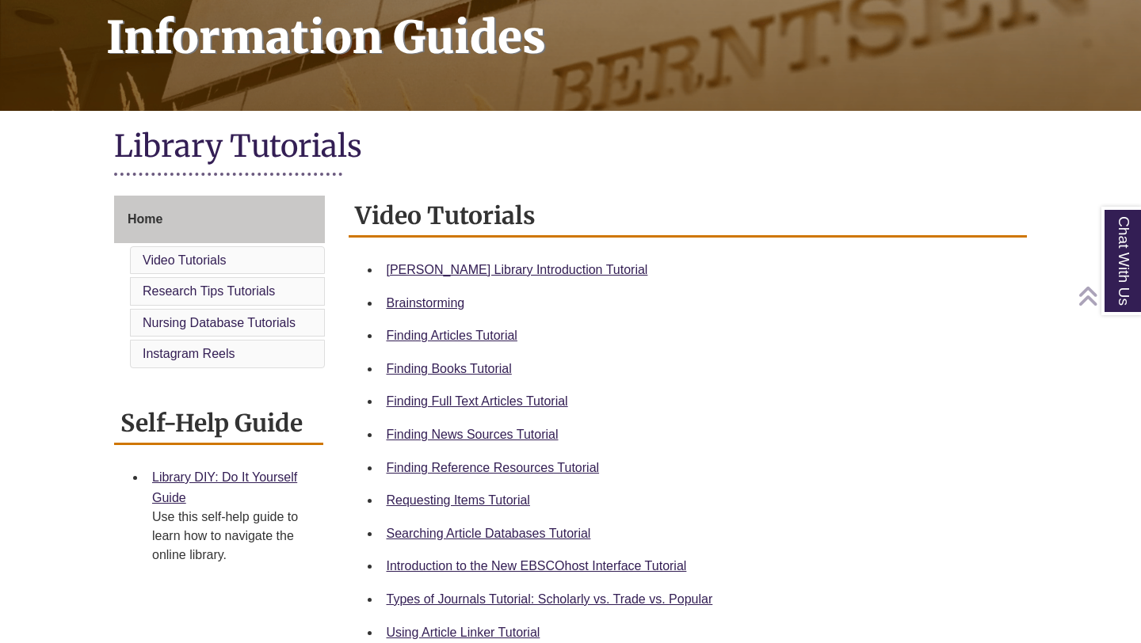
scroll to position [253, 0]
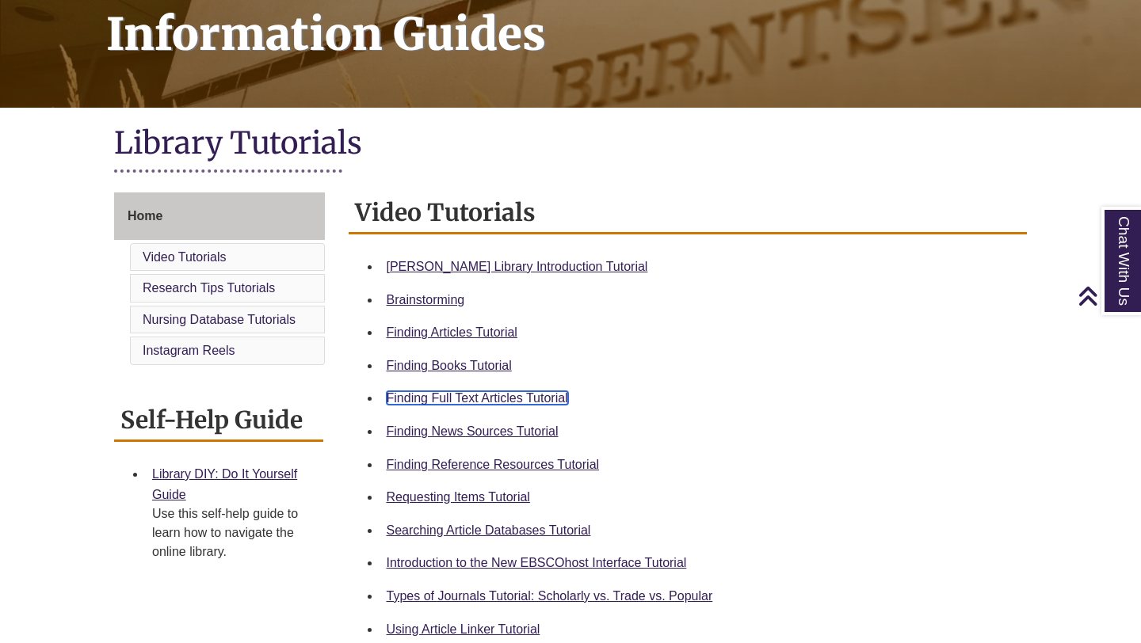
click at [508, 400] on link "Finding Full Text Articles Tutorial" at bounding box center [477, 397] width 181 height 13
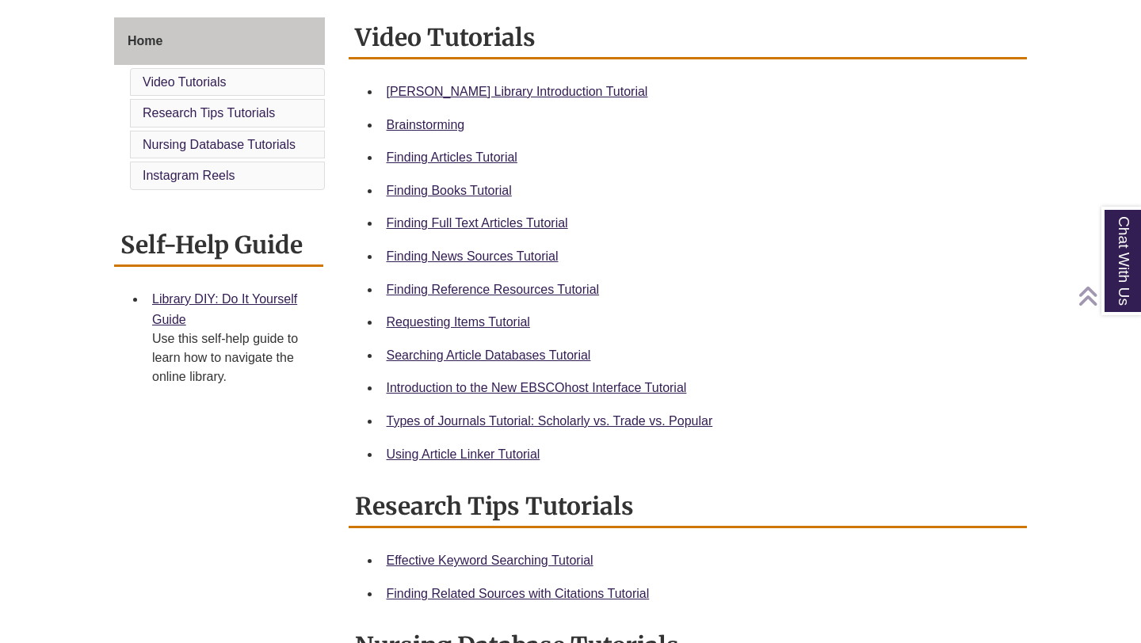
scroll to position [437, 0]
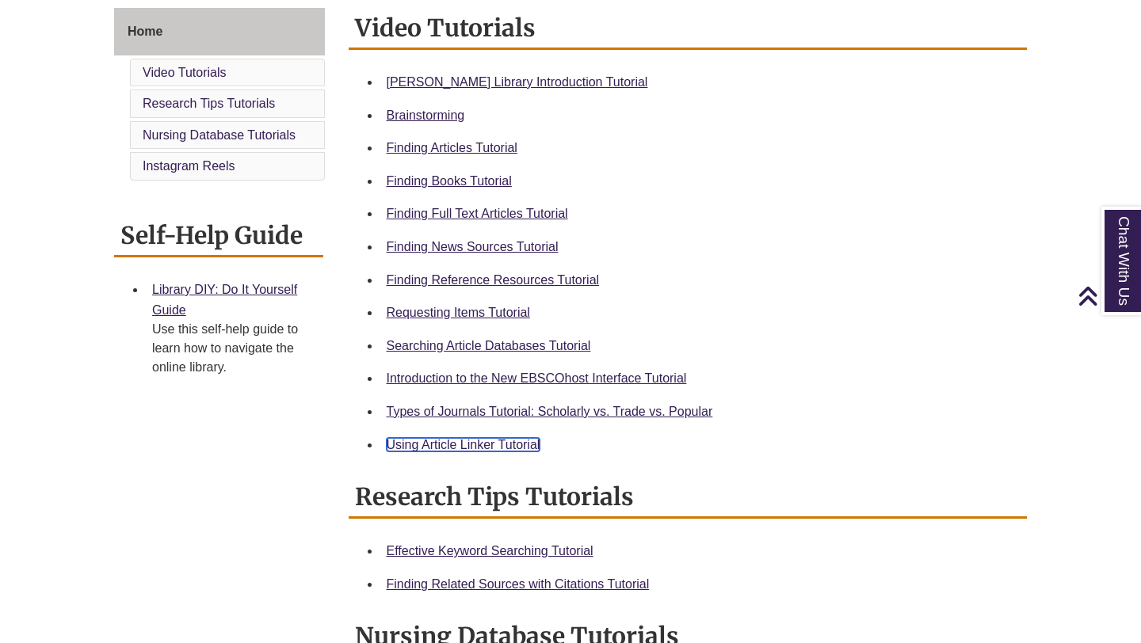
click at [440, 441] on link "Using Article Linker Tutorial" at bounding box center [464, 444] width 154 height 13
